Goal: Find specific page/section: Find specific page/section

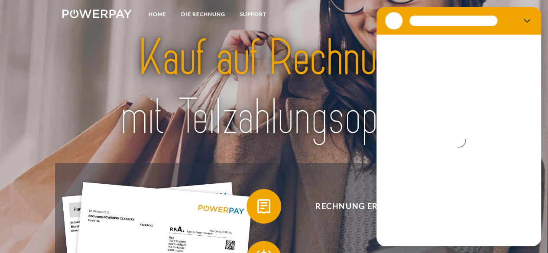
click at [520, 30] on section at bounding box center [458, 21] width 164 height 28
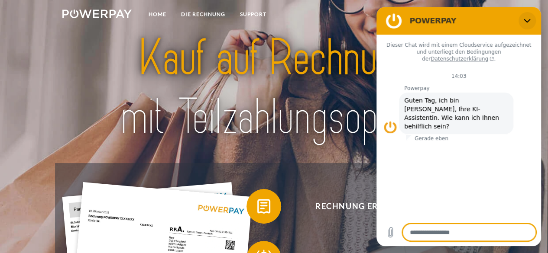
click at [530, 23] on icon "Schließen" at bounding box center [526, 20] width 7 height 7
type textarea "*"
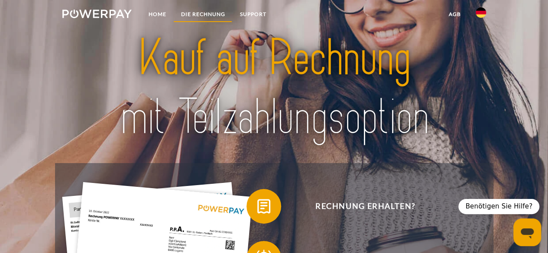
click at [206, 16] on link "DIE RECHNUNG" at bounding box center [202, 14] width 59 height 16
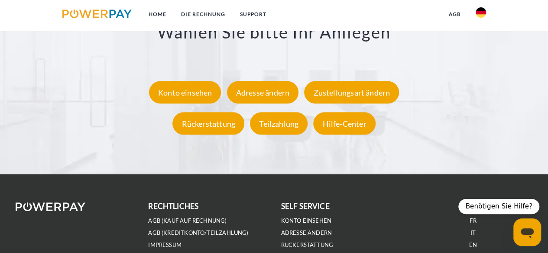
scroll to position [1525, 0]
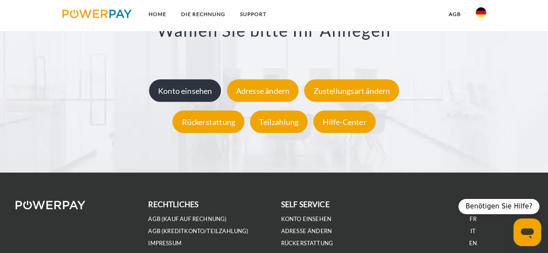
click at [169, 97] on div "Konto einsehen" at bounding box center [185, 90] width 72 height 23
